Goal: Transaction & Acquisition: Purchase product/service

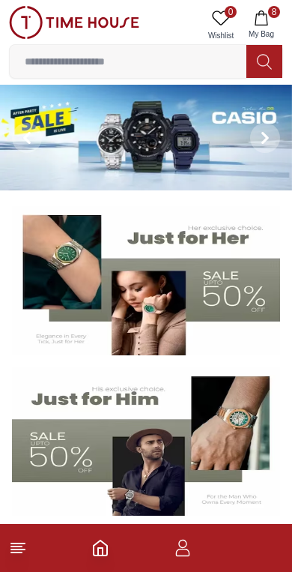
scroll to position [402, 0]
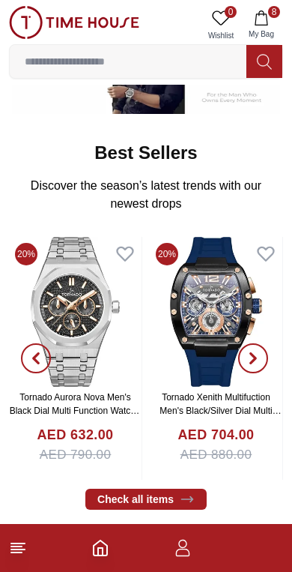
click at [280, 14] on button "8 My Bag" at bounding box center [261, 25] width 43 height 38
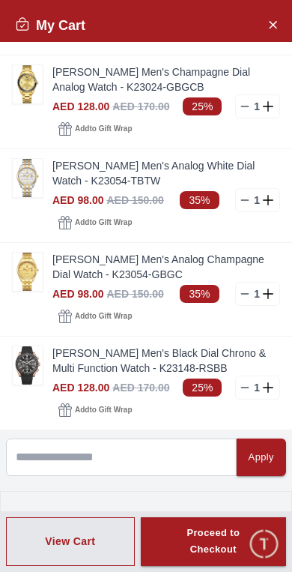
scroll to position [393, 0]
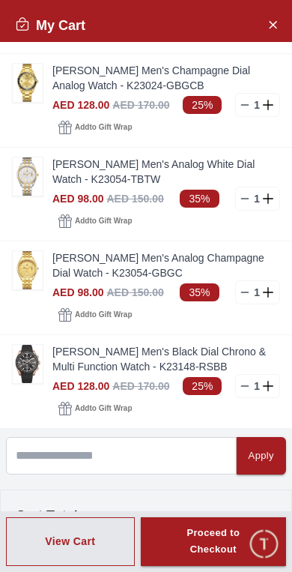
click at [25, 363] on img at bounding box center [28, 364] width 30 height 38
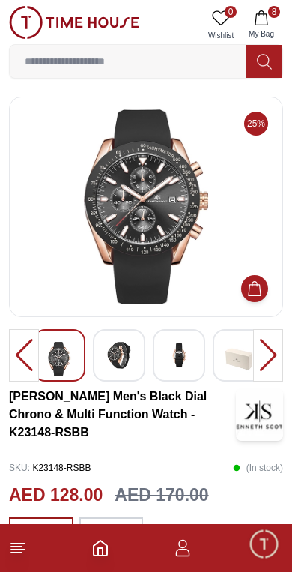
scroll to position [7, 0]
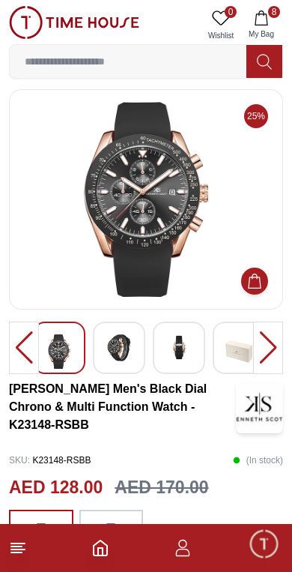
click at [115, 349] on img at bounding box center [119, 347] width 27 height 27
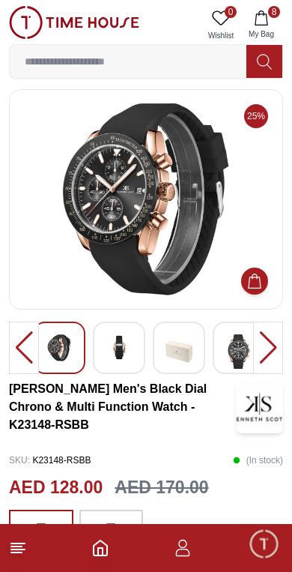
click at [118, 346] on img at bounding box center [119, 347] width 27 height 27
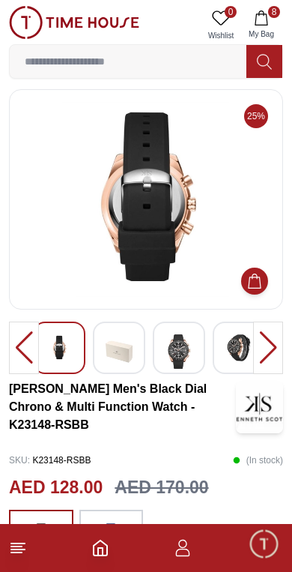
click at [63, 341] on img at bounding box center [59, 347] width 27 height 27
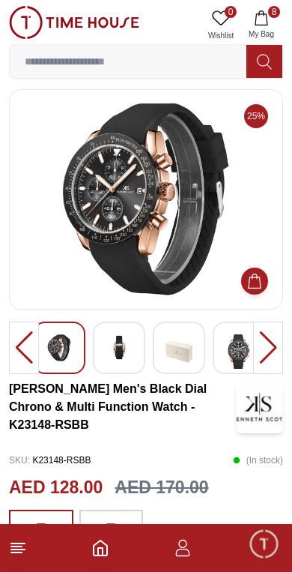
click at [62, 343] on img at bounding box center [59, 347] width 27 height 27
click at [123, 343] on img at bounding box center [119, 347] width 27 height 27
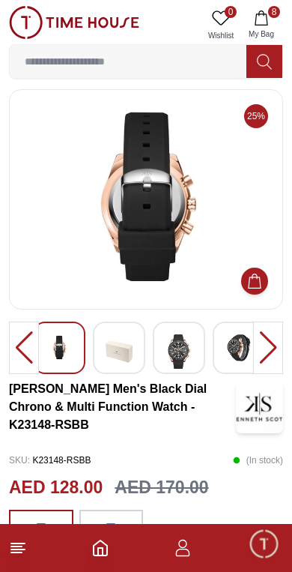
click at [181, 349] on img at bounding box center [179, 351] width 27 height 34
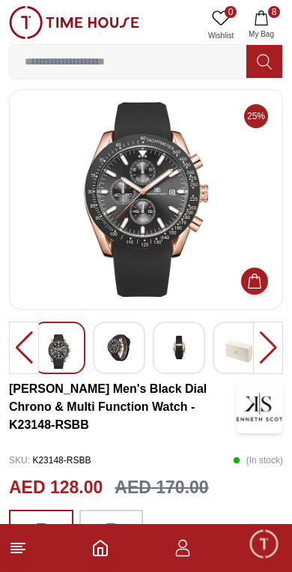
click at [183, 345] on img at bounding box center [179, 347] width 27 height 27
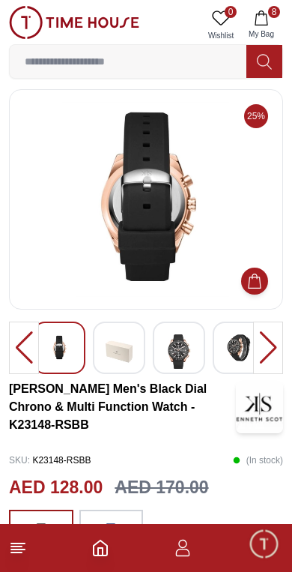
click at [244, 345] on img at bounding box center [239, 347] width 27 height 27
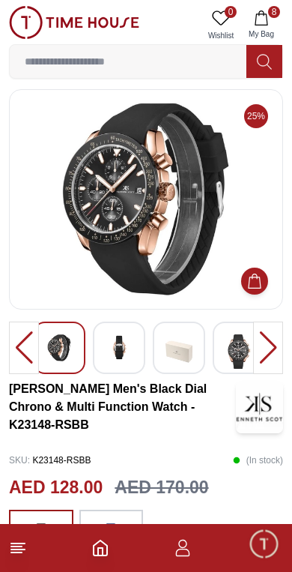
click at [55, 344] on img at bounding box center [59, 347] width 27 height 27
click at [55, 345] on img at bounding box center [59, 347] width 27 height 27
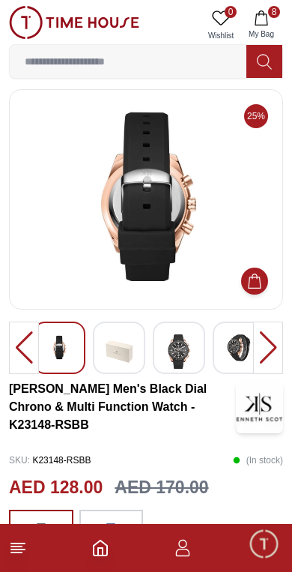
click at [177, 346] on img at bounding box center [179, 351] width 27 height 34
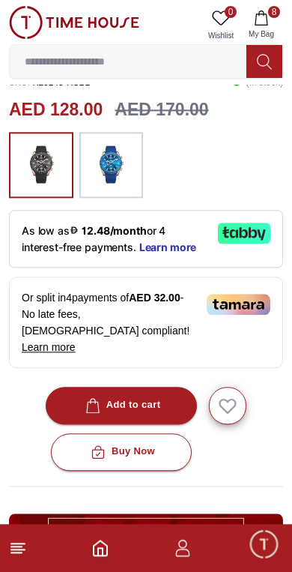
click at [117, 160] on img at bounding box center [110, 164] width 37 height 51
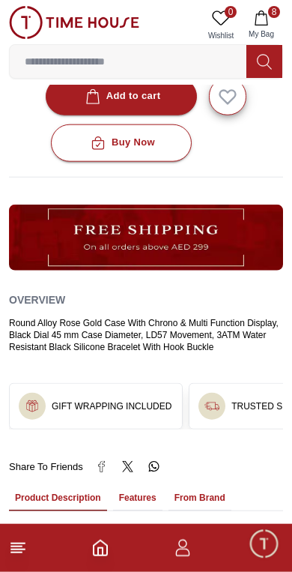
scroll to position [695, 0]
